Goal: Task Accomplishment & Management: Complete application form

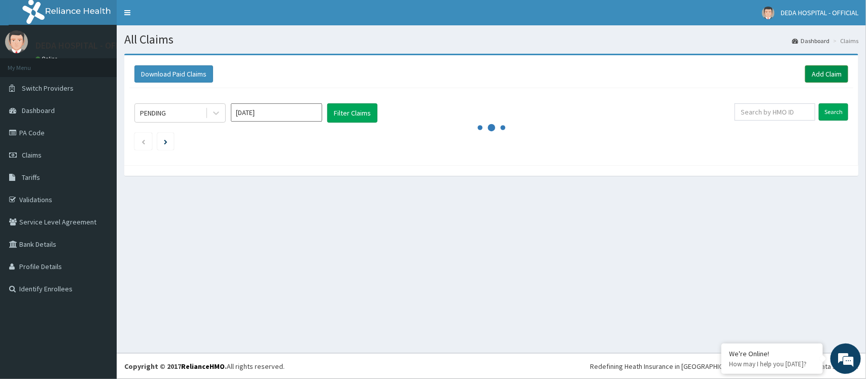
click at [823, 72] on link "Add Claim" at bounding box center [826, 73] width 43 height 17
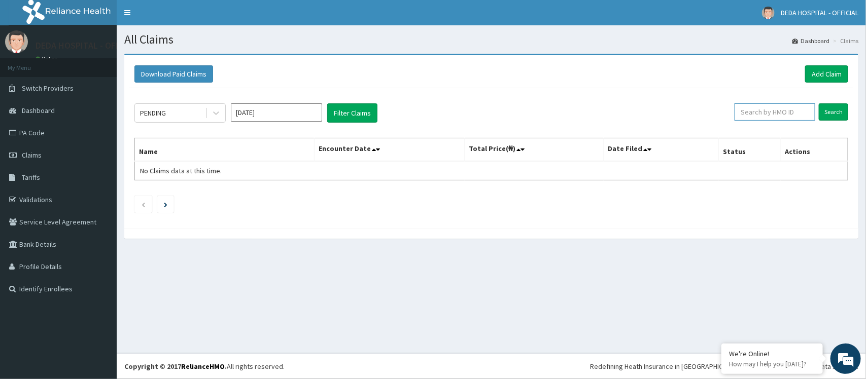
click at [770, 109] on input "text" at bounding box center [775, 111] width 81 height 17
paste input "PWC/10222/B"
type input "PWC/10222/B"
click at [823, 113] on input "Search" at bounding box center [833, 111] width 29 height 17
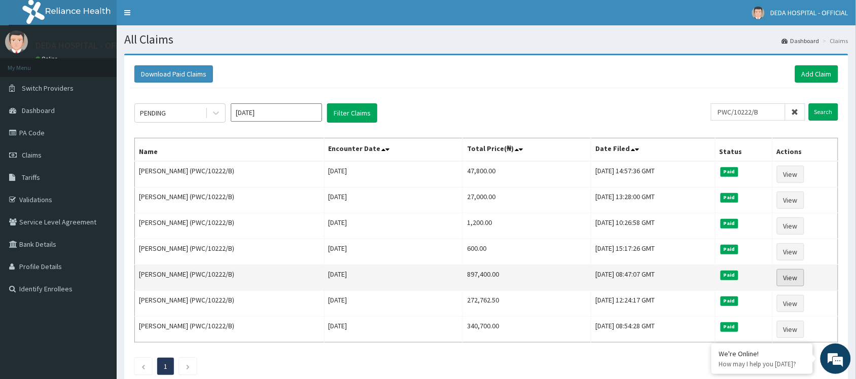
click at [792, 280] on link "View" at bounding box center [790, 277] width 27 height 17
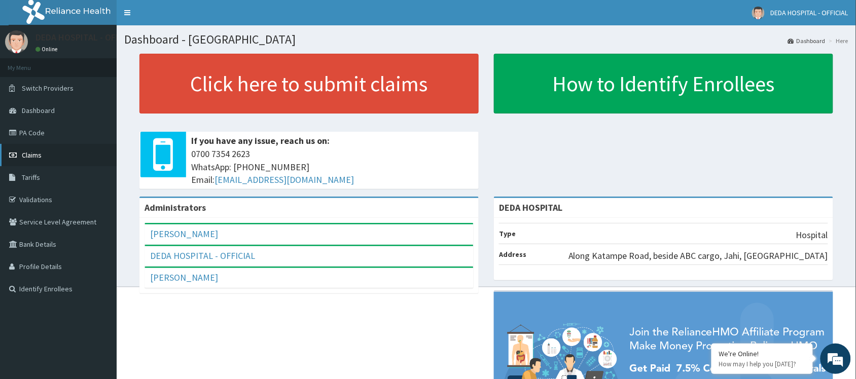
click at [36, 153] on span "Claims" at bounding box center [32, 155] width 20 height 9
click at [62, 127] on link "PA Code" at bounding box center [58, 133] width 117 height 22
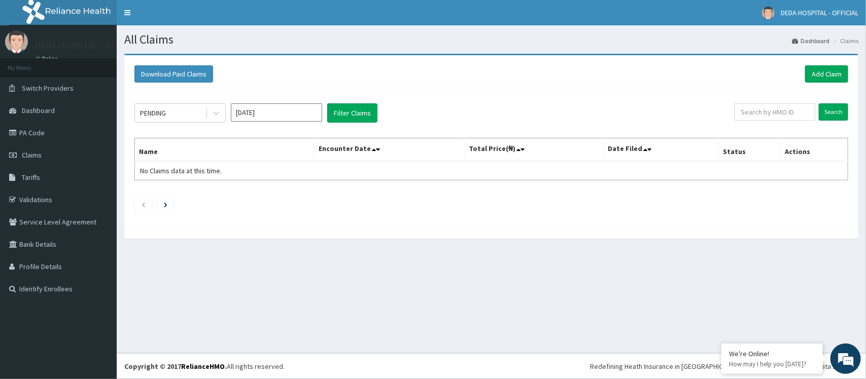
click at [857, 75] on div "Download Paid Claims Add Claim × Note you can only download claims within a max…" at bounding box center [491, 141] width 734 height 173
click at [826, 81] on link "Add Claim" at bounding box center [826, 73] width 43 height 17
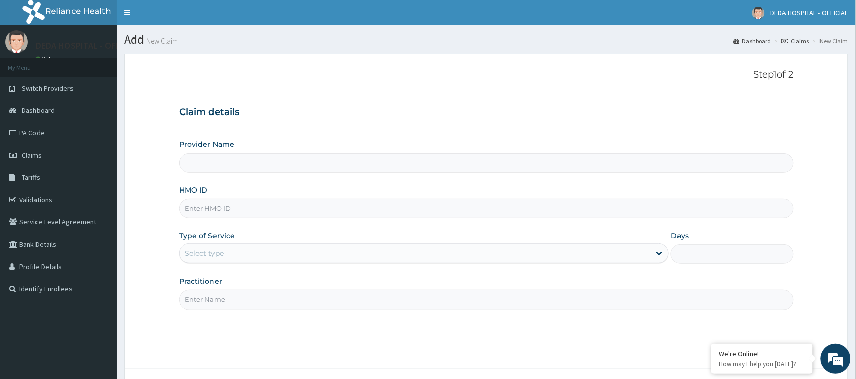
type input "DEDA HOSPITAL"
click at [199, 204] on input "HMO ID" at bounding box center [486, 209] width 615 height 20
paste input "PWC/10222/B"
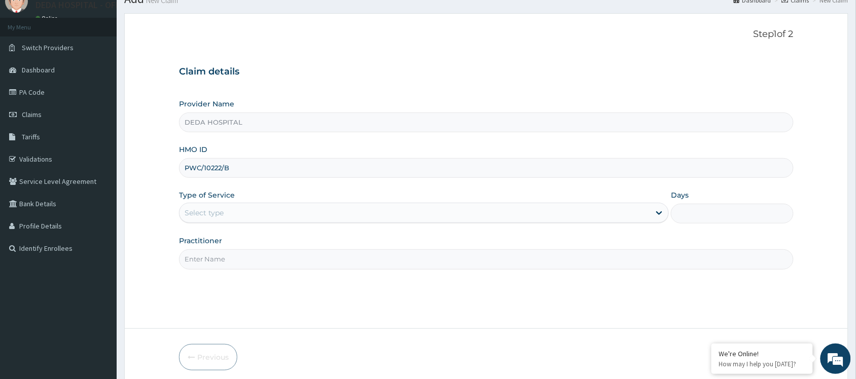
scroll to position [82, 0]
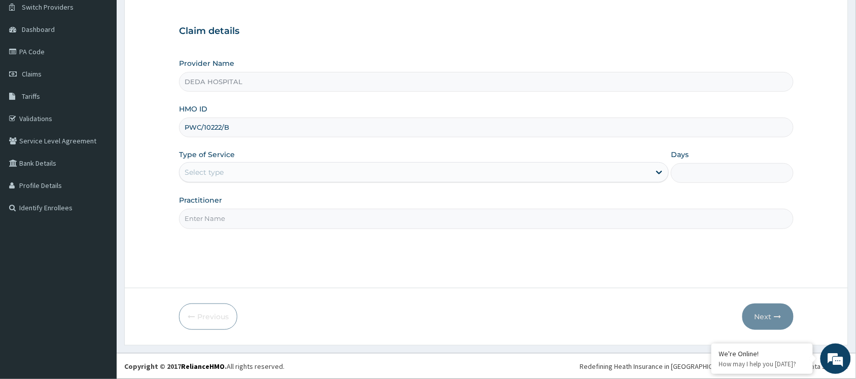
type input "PWC/10222/B"
click at [252, 164] on div "Select type" at bounding box center [415, 172] width 471 height 16
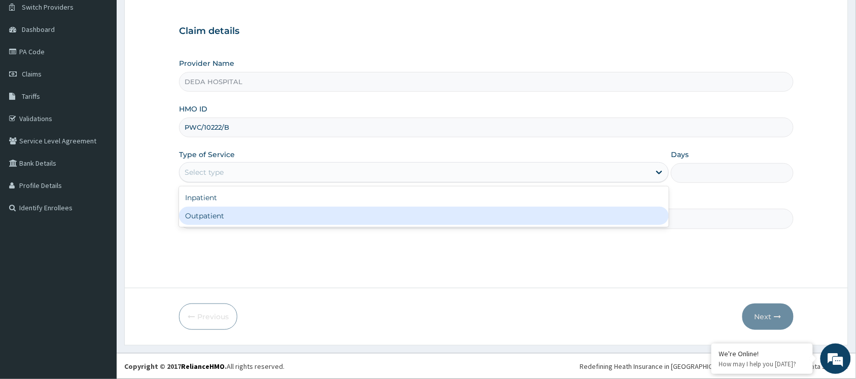
click at [224, 222] on div "Outpatient" at bounding box center [424, 216] width 490 height 18
type input "1"
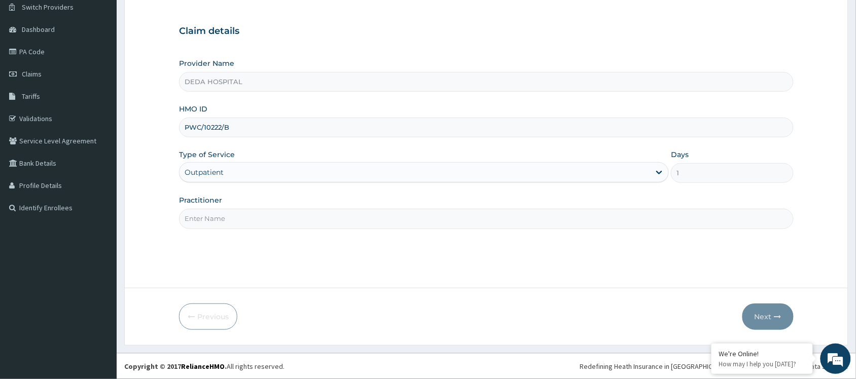
click at [244, 170] on div "Outpatient" at bounding box center [415, 172] width 471 height 16
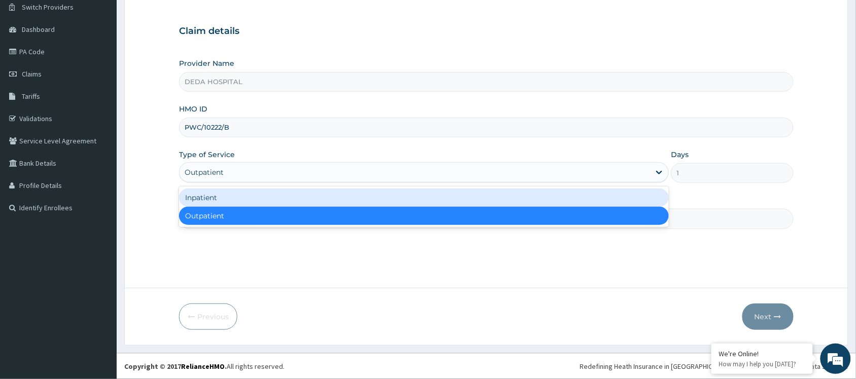
drag, startPoint x: 231, startPoint y: 178, endPoint x: 226, endPoint y: 184, distance: 7.6
click at [227, 183] on div "Outpatient" at bounding box center [424, 172] width 490 height 20
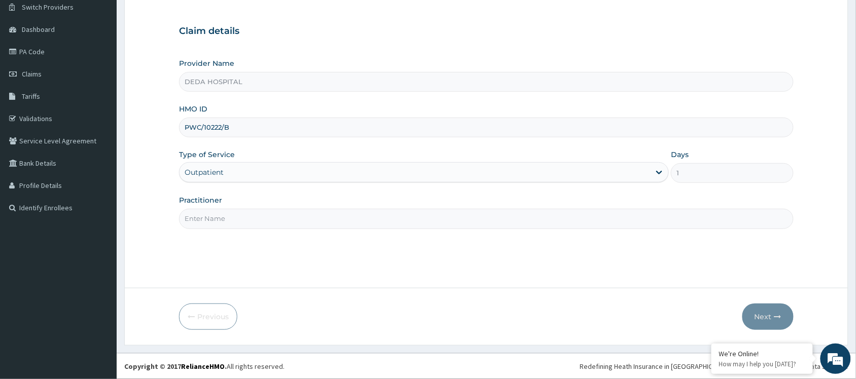
click at [242, 153] on div "Type of Service option Outpatient, selected. Select is focused ,type to refine …" at bounding box center [424, 166] width 490 height 33
click at [229, 171] on div "Outpatient" at bounding box center [415, 172] width 471 height 16
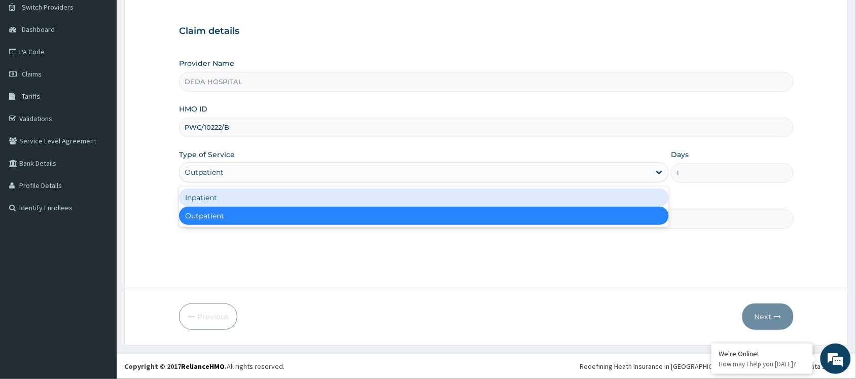
click at [209, 197] on div "Inpatient" at bounding box center [424, 198] width 490 height 18
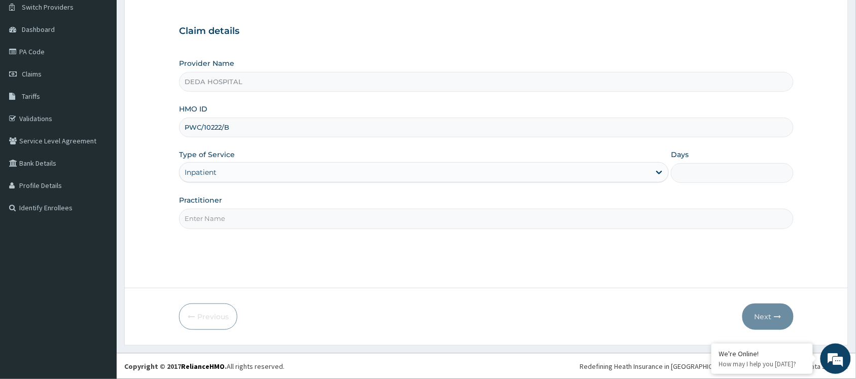
scroll to position [0, 0]
click at [694, 165] on input "Days" at bounding box center [732, 173] width 123 height 20
drag, startPoint x: 189, startPoint y: 125, endPoint x: 265, endPoint y: 129, distance: 76.2
click at [265, 129] on input "PWC/10222/B" at bounding box center [486, 128] width 615 height 20
paste input "NTD/10029"
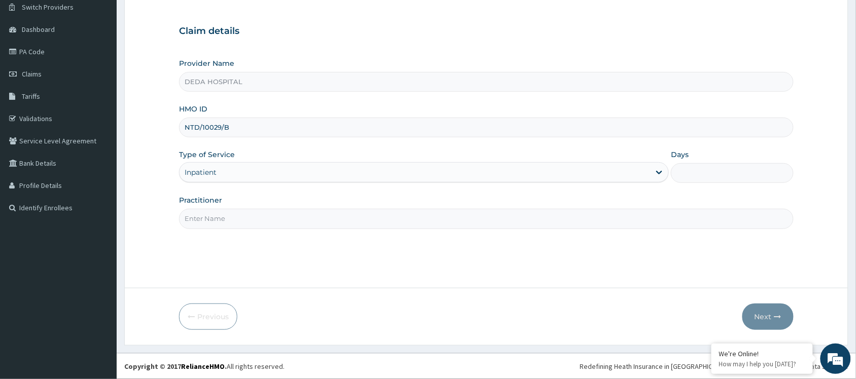
type input "NTD/10029/B"
click at [716, 169] on input "Days" at bounding box center [732, 173] width 123 height 20
type input "1"
click at [222, 224] on input "Practitioner" at bounding box center [486, 219] width 615 height 20
type input "DR. ESTHER"
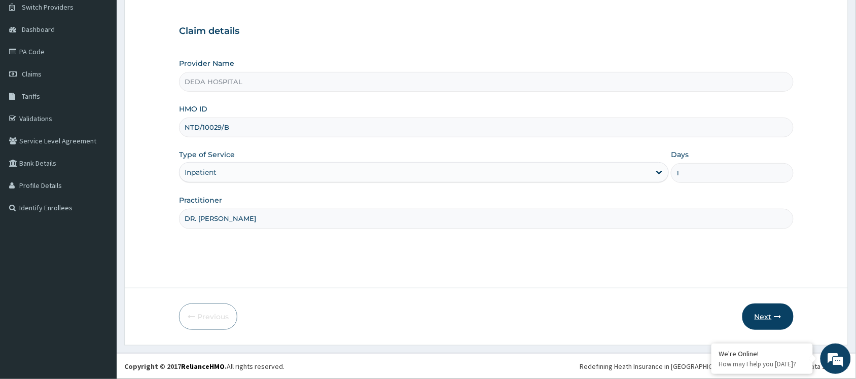
click at [767, 314] on button "Next" at bounding box center [768, 317] width 51 height 26
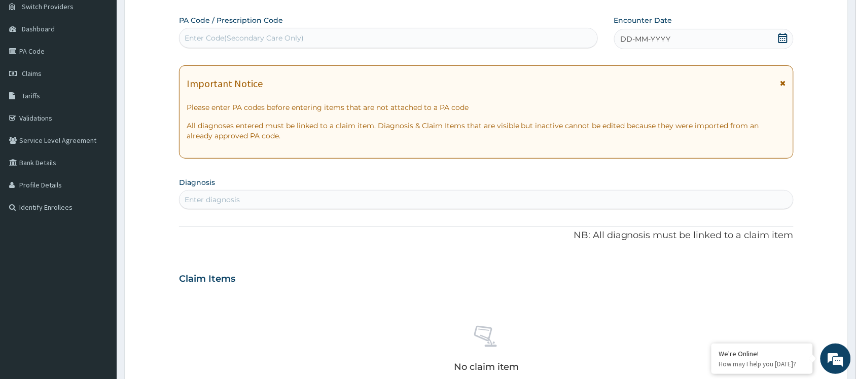
click at [241, 41] on div "Enter Code(Secondary Care Only)" at bounding box center [244, 38] width 119 height 10
paste input "PA/FF75D4"
type input "PA/FF75D4"
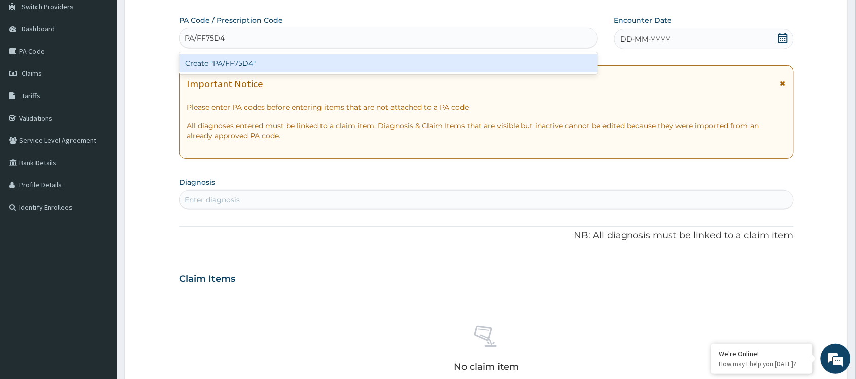
click at [240, 58] on div "Create "PA/FF75D4"" at bounding box center [388, 63] width 419 height 18
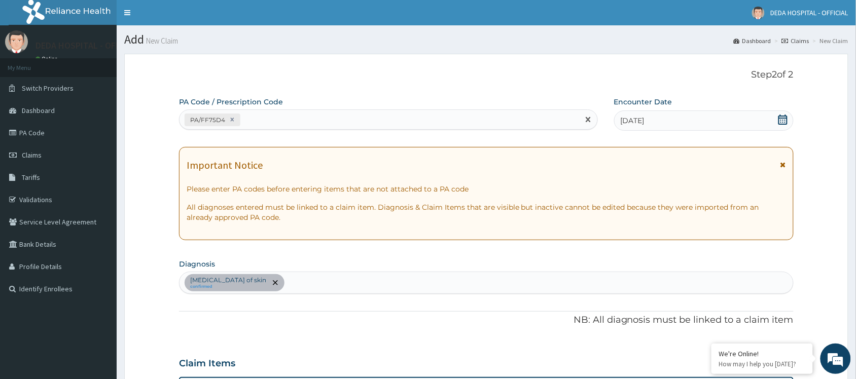
click at [267, 125] on div "PA/FF75D4" at bounding box center [380, 120] width 400 height 17
paste input "PA/440D76"
type input "PA/440D76"
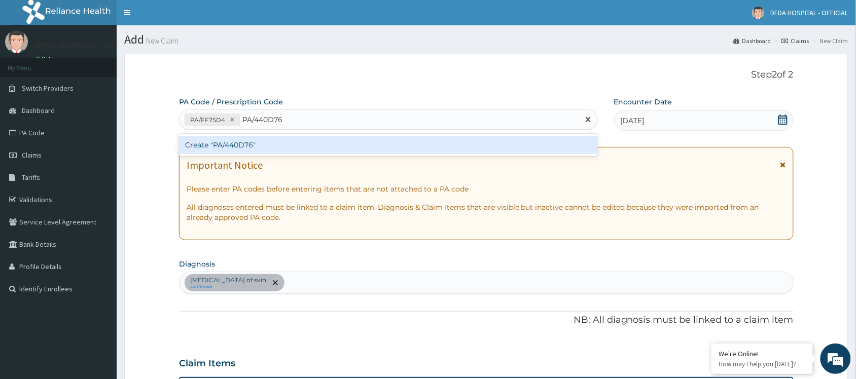
click at [255, 148] on div "Create "PA/440D76"" at bounding box center [388, 145] width 419 height 18
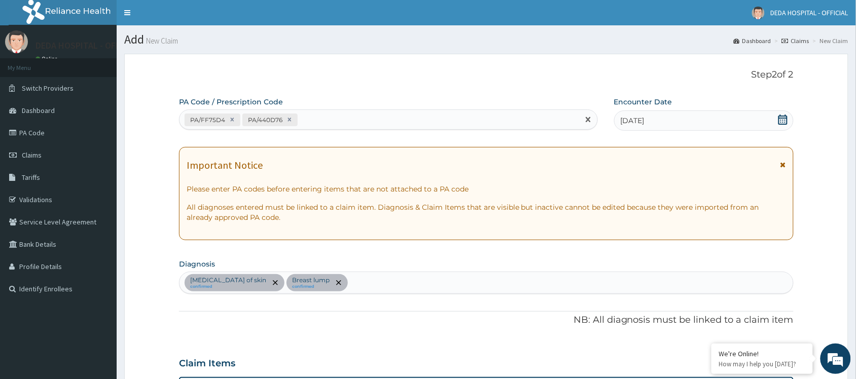
click at [316, 117] on div "PA/FF75D4 PA/440D76" at bounding box center [380, 120] width 400 height 17
paste input "PA/009EDE"
type input "PA/009EDE"
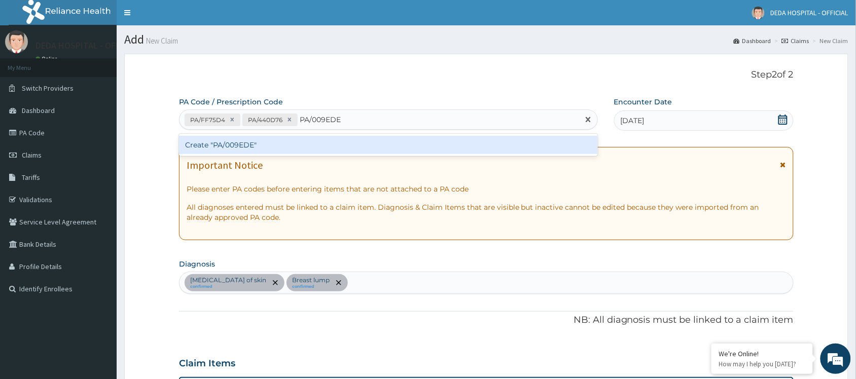
click at [296, 145] on div "Create "PA/009EDE"" at bounding box center [388, 145] width 419 height 18
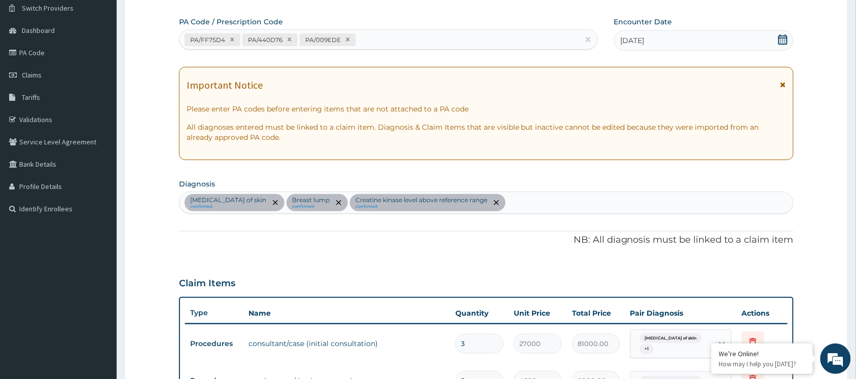
scroll to position [80, 0]
click at [287, 41] on icon at bounding box center [289, 40] width 7 height 7
type input "2"
type input "54000.00"
type input "2"
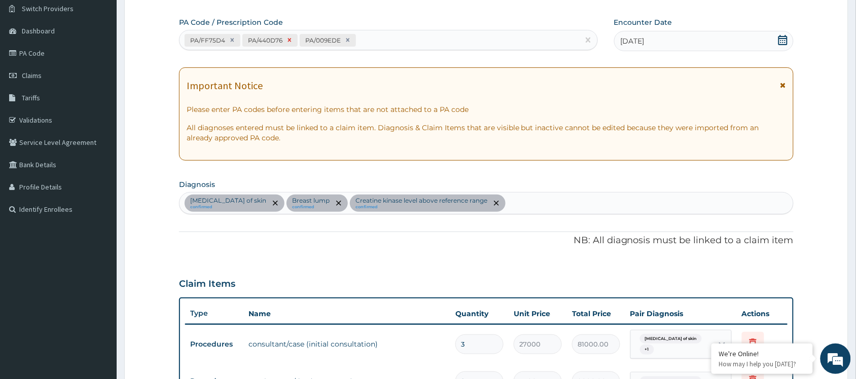
type input "9000.00"
type input "2"
type input "79800.00"
type input "2"
type input "30000.00"
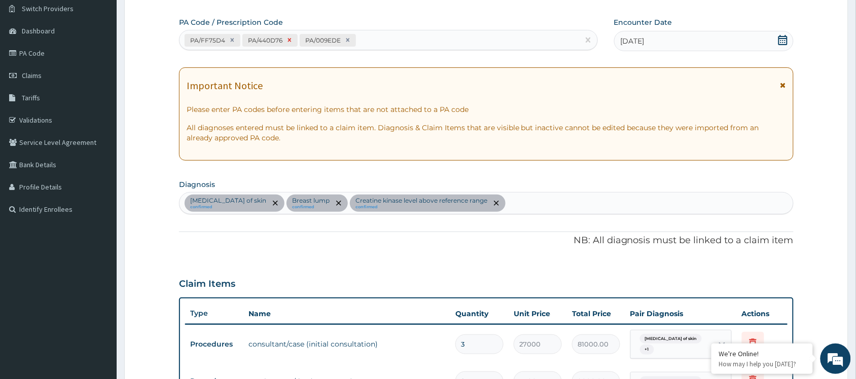
type input "11400"
type input "11400.00"
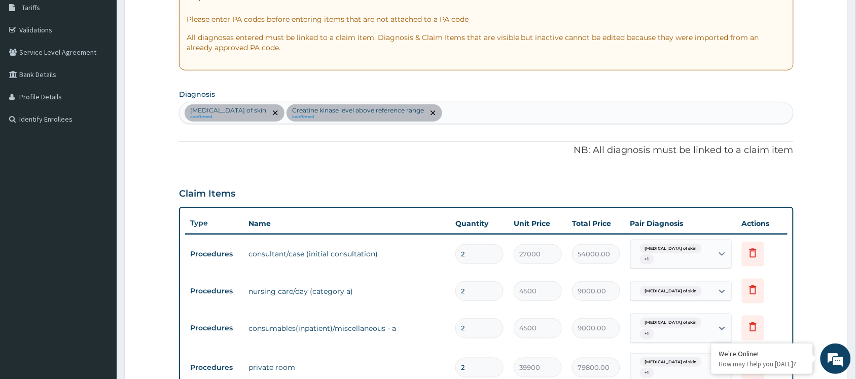
scroll to position [108, 0]
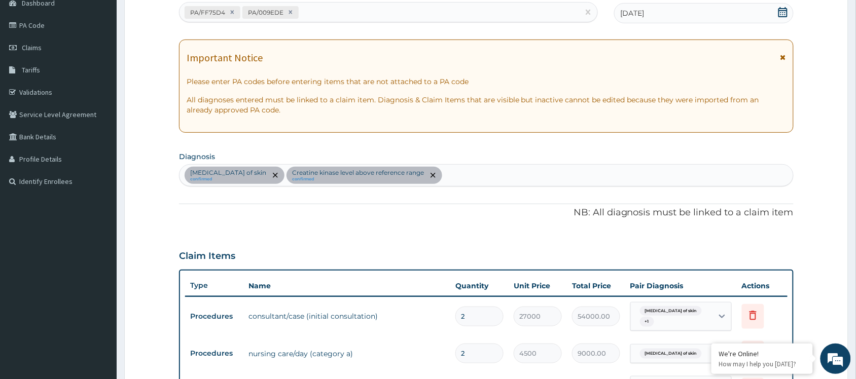
click at [305, 5] on div "PA/FF75D4 PA/009EDE" at bounding box center [380, 12] width 400 height 17
paste input "PA/14C737"
type input "PA/14C737"
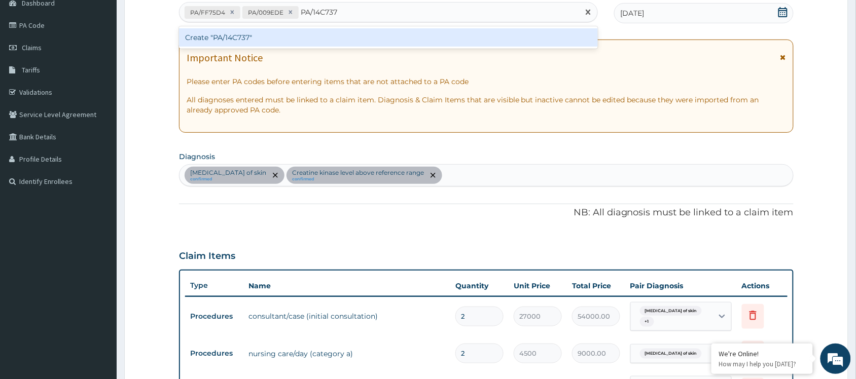
click at [308, 37] on div "Create "PA/14C737"" at bounding box center [388, 37] width 419 height 18
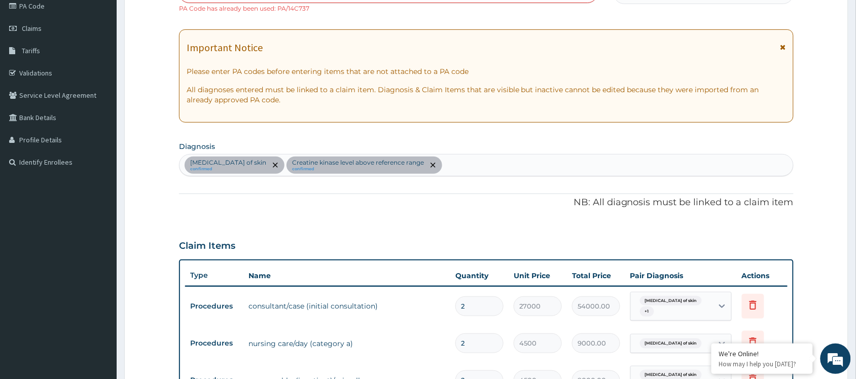
scroll to position [0, 0]
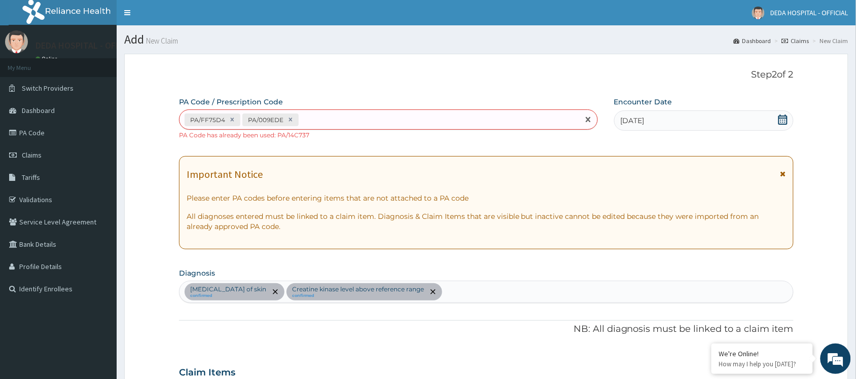
click at [313, 122] on div "PA/FF75D4 PA/009EDE" at bounding box center [380, 120] width 400 height 17
paste input "PA/20728A"
type input "PA/20728A"
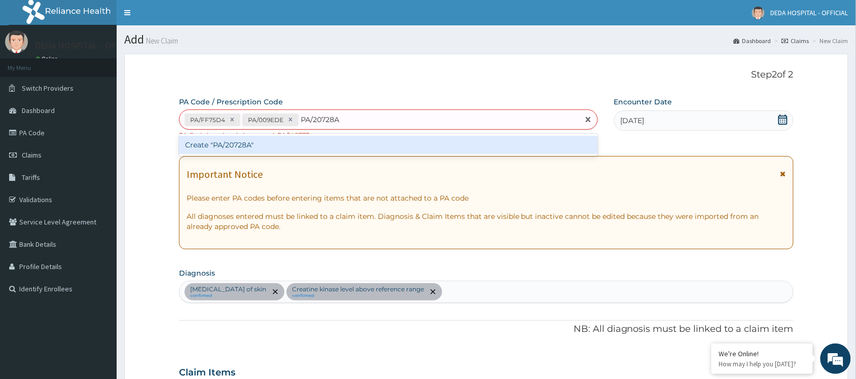
click at [314, 146] on div "Create "PA/20728A"" at bounding box center [388, 145] width 419 height 18
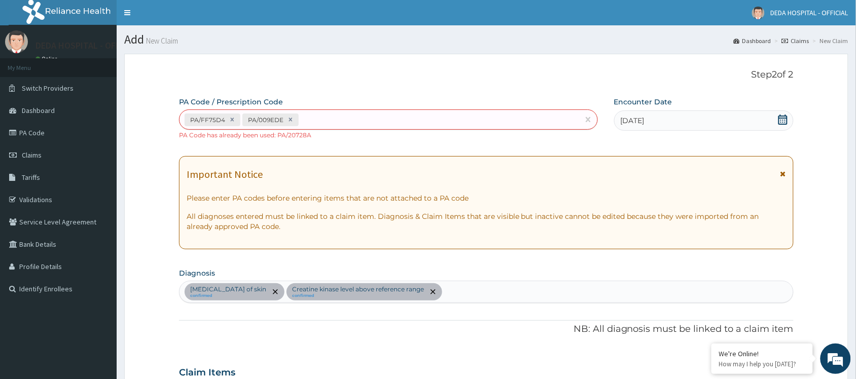
click at [305, 125] on div "PA/FF75D4 PA/009EDE" at bounding box center [380, 120] width 400 height 17
paste input "PA/11F397"
type input "PA/11F397"
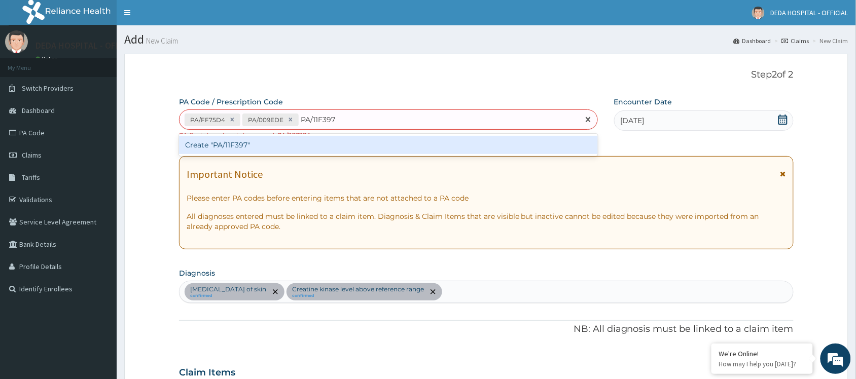
click at [312, 142] on div "Create "PA/11F397"" at bounding box center [388, 145] width 419 height 18
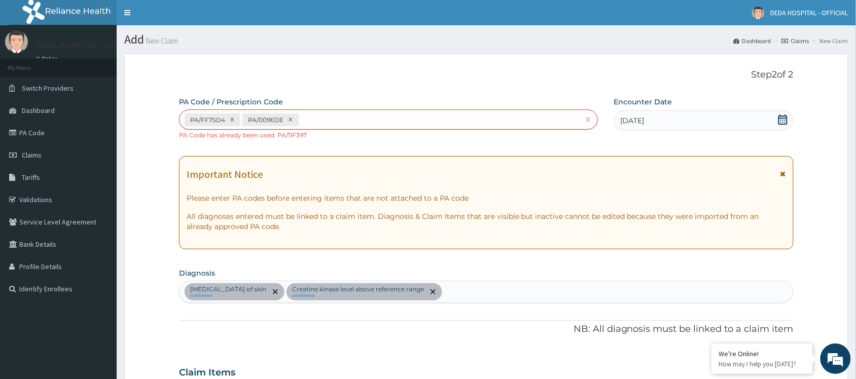
click at [311, 110] on div "PA/FF75D4 PA/009EDE" at bounding box center [388, 120] width 419 height 20
paste input "PA/834F3A"
type input "PA/834F3A"
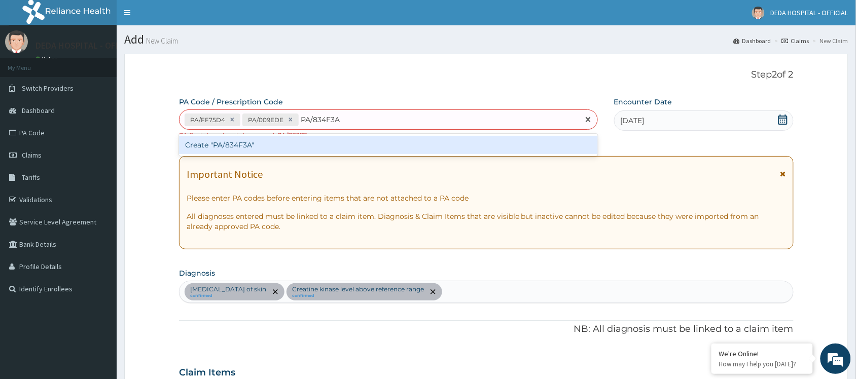
click at [328, 148] on div "Create "PA/834F3A"" at bounding box center [388, 145] width 419 height 18
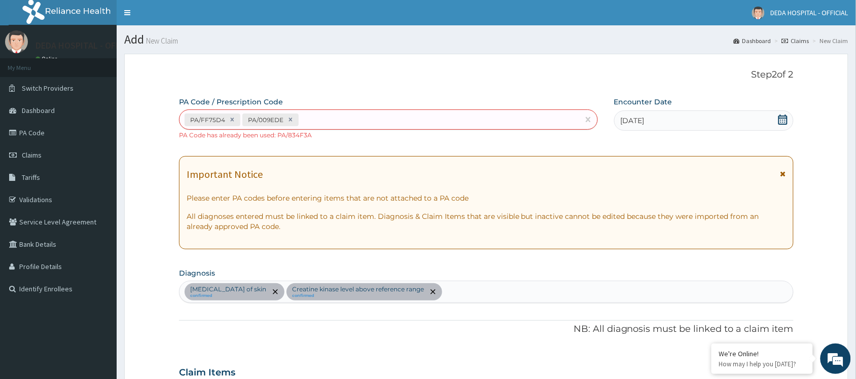
click at [359, 131] on div "PA/FF75D4 PA/009EDE PA Code has already been used: PA/834F3A" at bounding box center [388, 125] width 419 height 30
click at [346, 125] on div "PA/FF75D4 PA/009EDE" at bounding box center [380, 120] width 400 height 17
paste input "PA/E4245D"
type input "PA/E4245D"
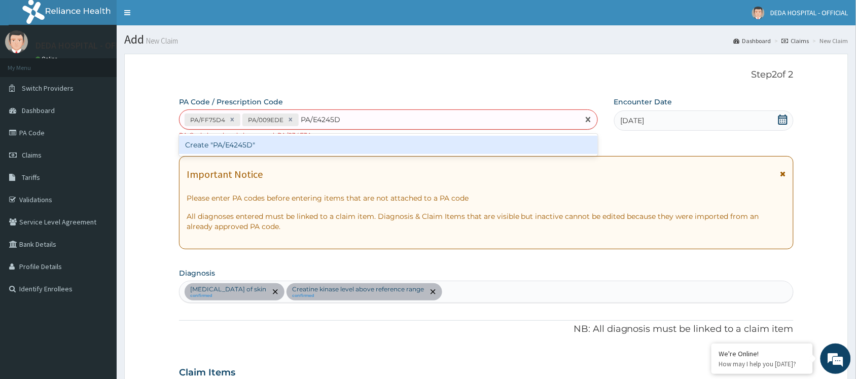
click at [297, 148] on div "Create "PA/E4245D"" at bounding box center [388, 145] width 419 height 18
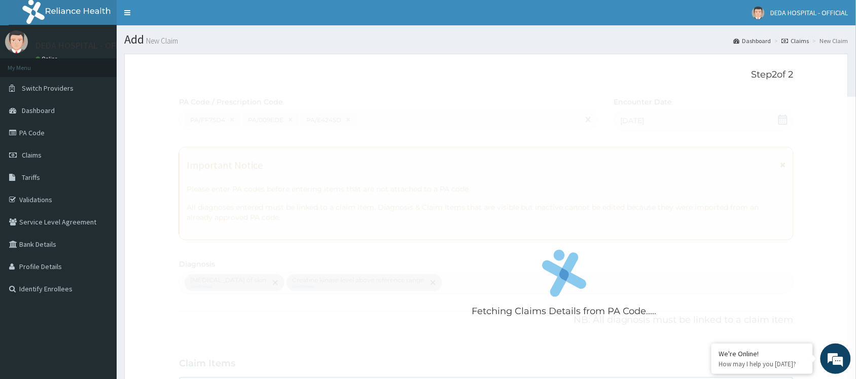
scroll to position [460, 0]
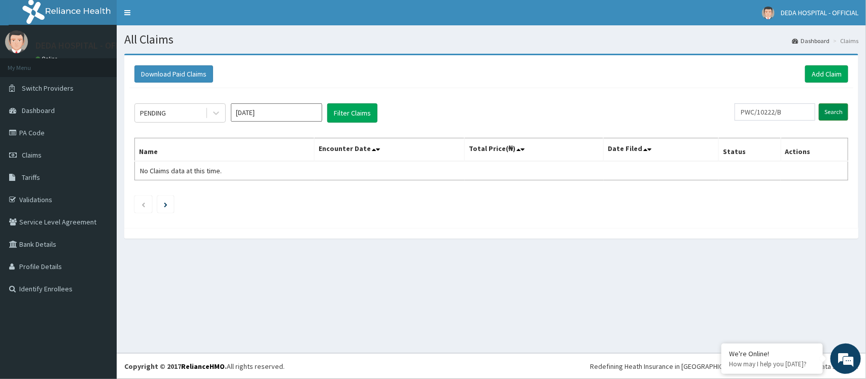
click at [828, 111] on input "Search" at bounding box center [833, 111] width 29 height 17
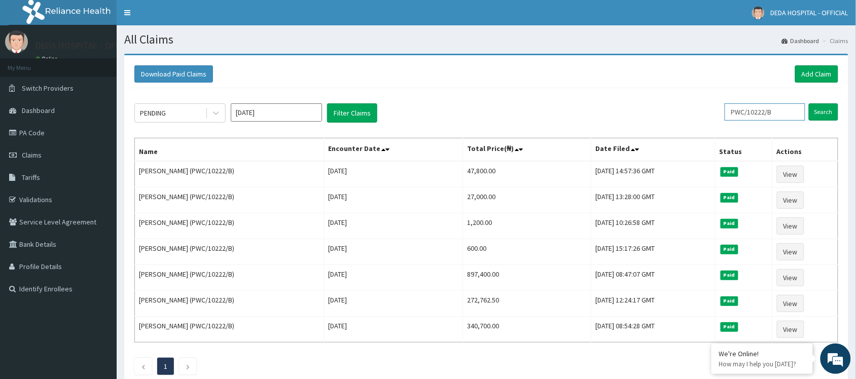
drag, startPoint x: 742, startPoint y: 114, endPoint x: 798, endPoint y: 115, distance: 55.8
click at [798, 115] on input "PWC/10222/B" at bounding box center [765, 111] width 81 height 17
paste input "NTD/10029"
paste input "NTD/10029/B"
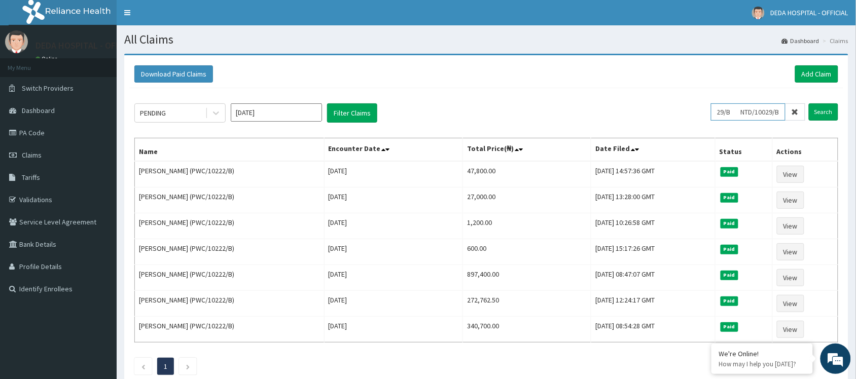
type input "NTD/10029/B NTD/10029/B"
click at [796, 110] on icon at bounding box center [795, 112] width 7 height 7
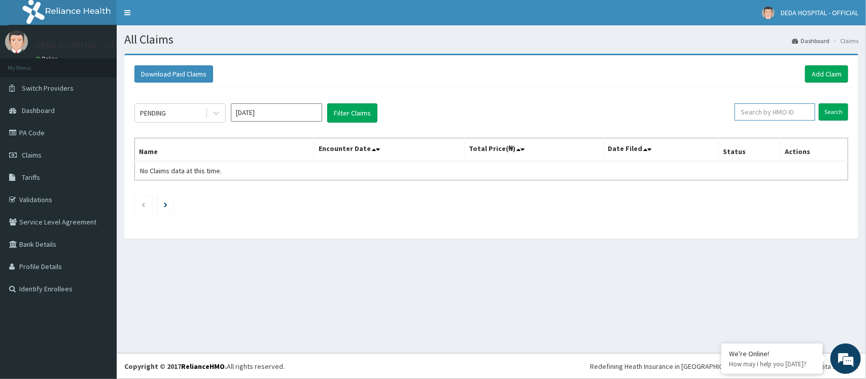
click at [770, 113] on input "text" at bounding box center [775, 111] width 81 height 17
paste input "NTD/10029/B"
type input "NTD/10029/B"
click at [842, 114] on input "Search" at bounding box center [833, 111] width 29 height 17
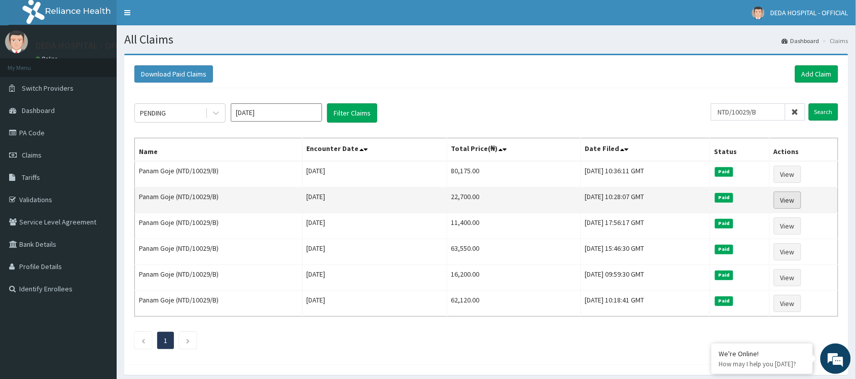
click at [794, 199] on link "View" at bounding box center [787, 200] width 27 height 17
